Goal: Obtain resource: Download file/media

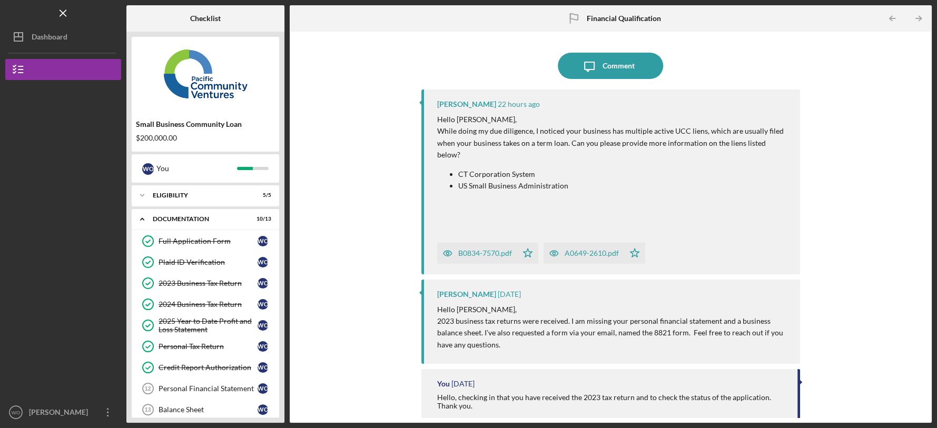
scroll to position [144, 0]
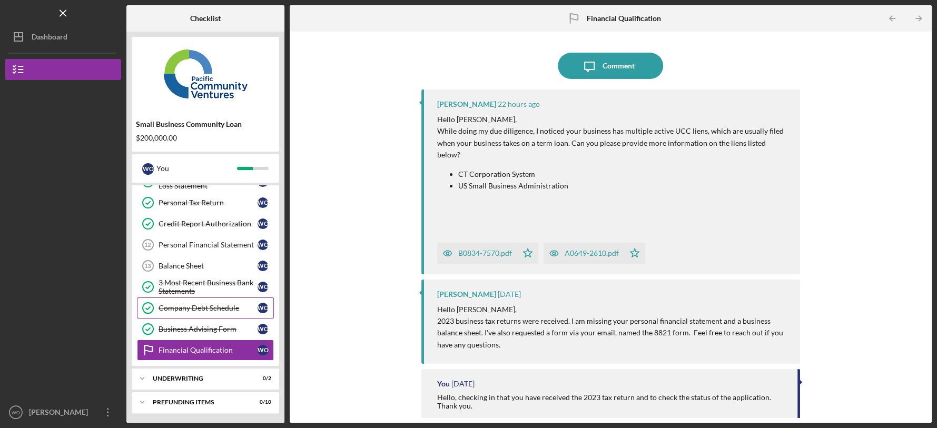
click at [216, 305] on div "Company Debt Schedule" at bounding box center [208, 308] width 99 height 8
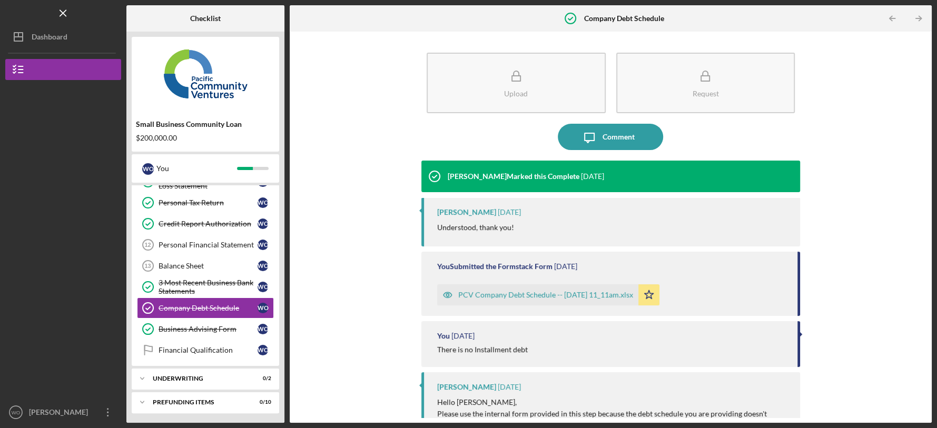
click at [533, 294] on div "PCV Company Debt Schedule -- [DATE] 11_11am.xlsx" at bounding box center [545, 295] width 175 height 8
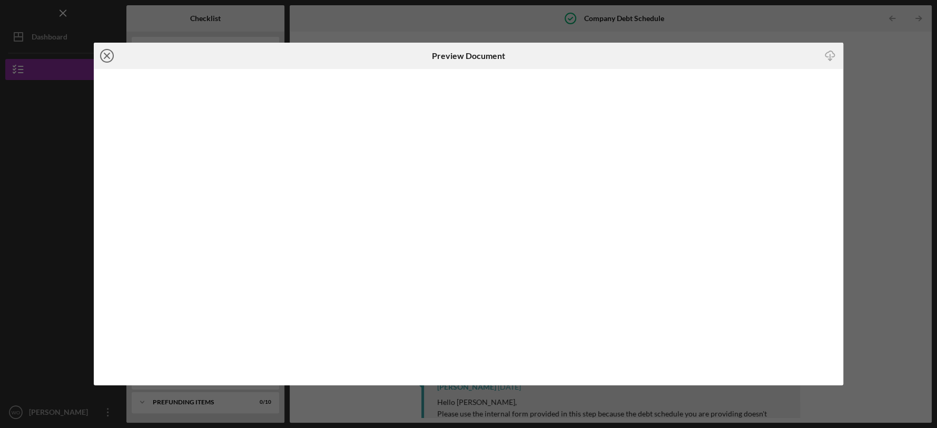
click at [105, 53] on icon "Icon/Close" at bounding box center [107, 56] width 26 height 26
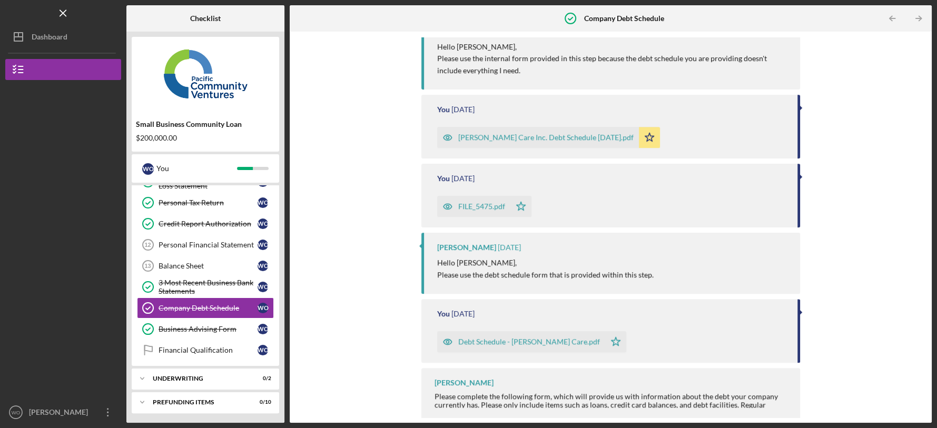
scroll to position [356, 0]
click at [486, 202] on div "FILE_5475.pdf" at bounding box center [481, 206] width 47 height 8
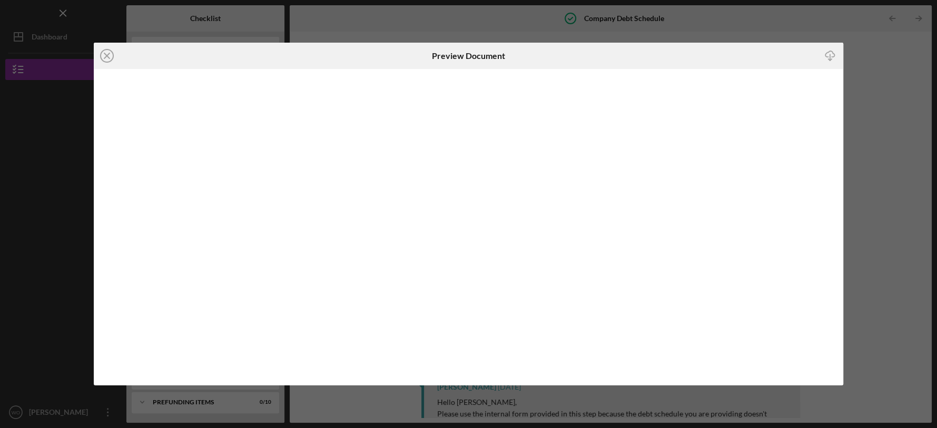
scroll to position [334, 0]
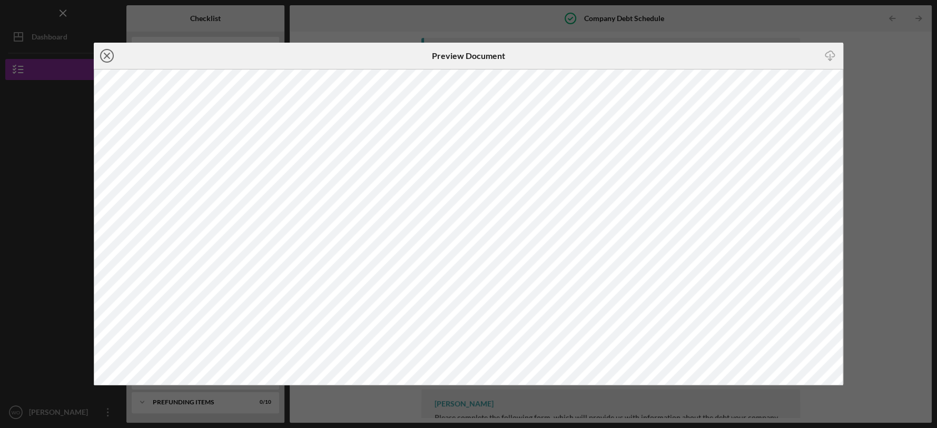
click at [110, 57] on icon "Icon/Close" at bounding box center [107, 56] width 26 height 26
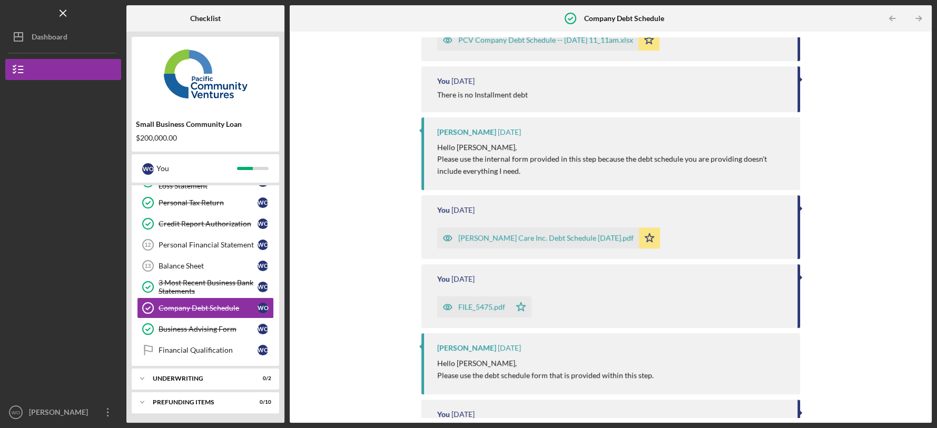
scroll to position [256, 0]
